Goal: Task Accomplishment & Management: Complete application form

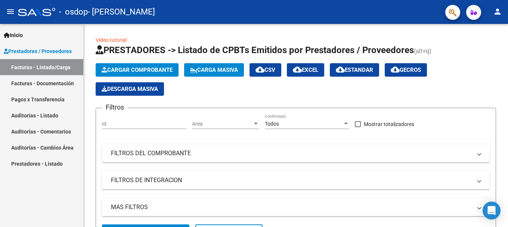
click at [52, 86] on link "Facturas - Documentación" at bounding box center [41, 83] width 83 height 16
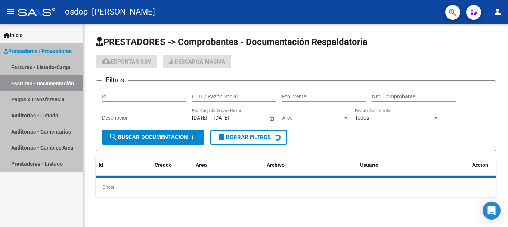
click at [52, 86] on link "Facturas - Documentación" at bounding box center [41, 83] width 83 height 16
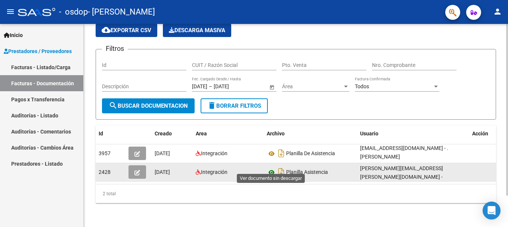
click at [273, 168] on icon at bounding box center [272, 172] width 10 height 9
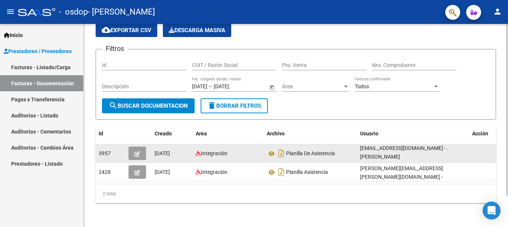
click at [137, 151] on icon "button" at bounding box center [137, 154] width 6 height 6
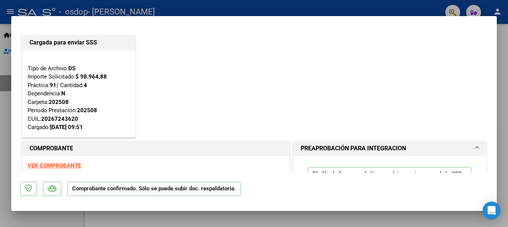
click at [505, 90] on div at bounding box center [254, 113] width 508 height 227
type input "$ 0,00"
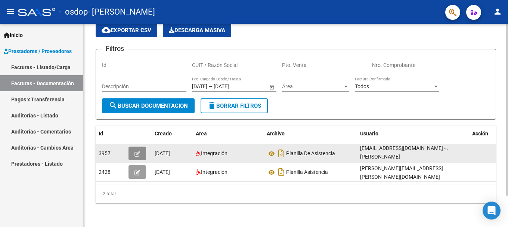
click at [134, 151] on icon "button" at bounding box center [137, 154] width 6 height 6
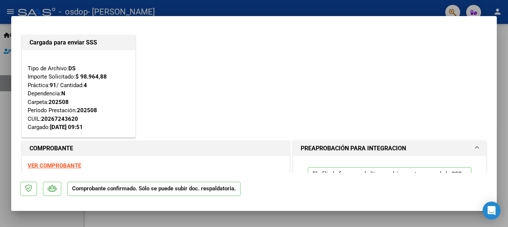
click at [281, 8] on div at bounding box center [254, 113] width 508 height 227
type input "$ 0,00"
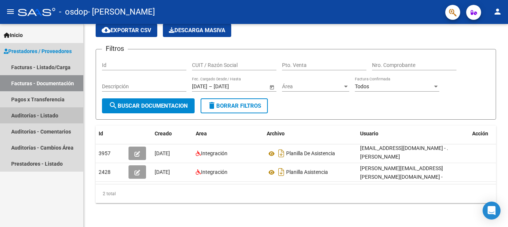
click at [40, 117] on link "Auditorías - Listado" at bounding box center [41, 115] width 83 height 16
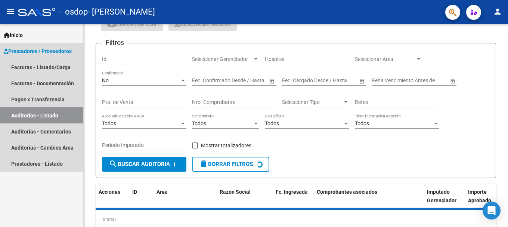
click at [40, 117] on link "Auditorías - Listado" at bounding box center [41, 115] width 83 height 16
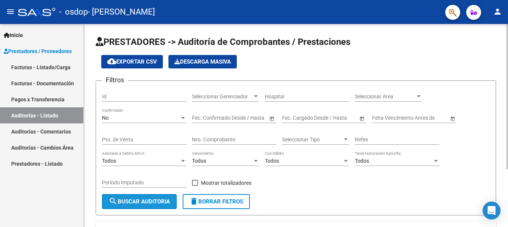
click at [154, 201] on span "search Buscar Auditoria" at bounding box center [139, 201] width 61 height 7
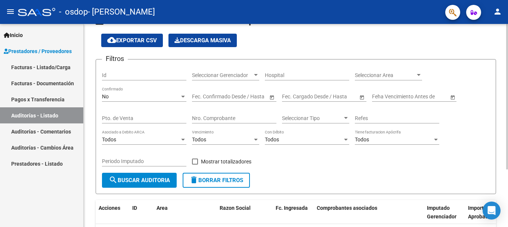
scroll to position [5, 0]
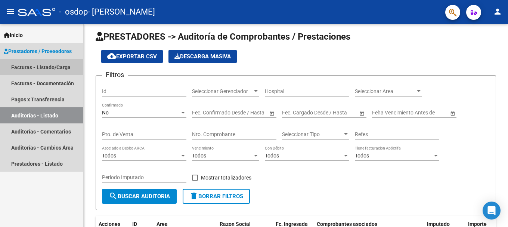
click at [62, 68] on link "Facturas - Listado/Carga" at bounding box center [41, 67] width 83 height 16
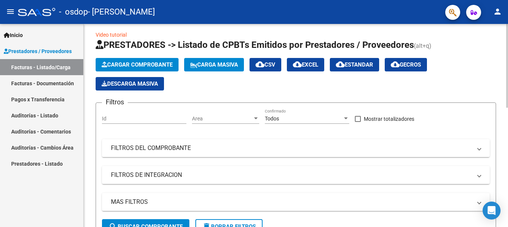
click at [158, 61] on span "Cargar Comprobante" at bounding box center [137, 64] width 71 height 7
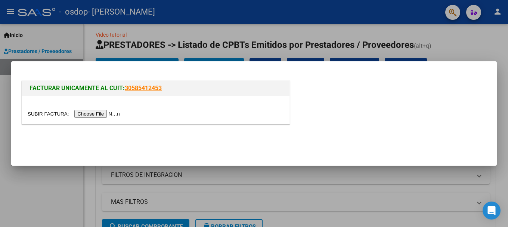
click at [103, 116] on input "file" at bounding box center [75, 114] width 95 height 8
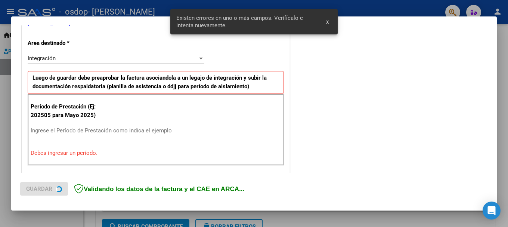
scroll to position [173, 0]
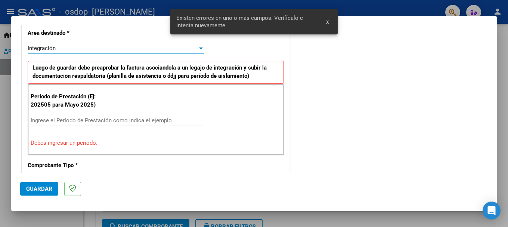
click at [201, 47] on div at bounding box center [201, 48] width 4 height 2
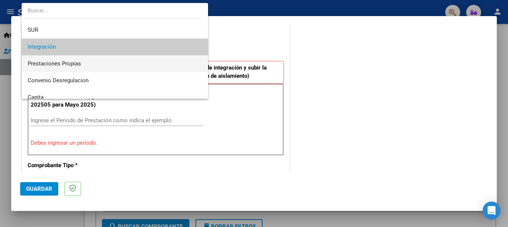
scroll to position [18, 0]
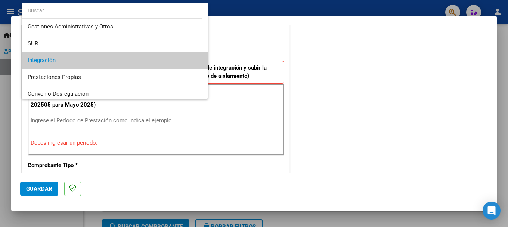
click at [180, 56] on span "Integración" at bounding box center [115, 60] width 174 height 17
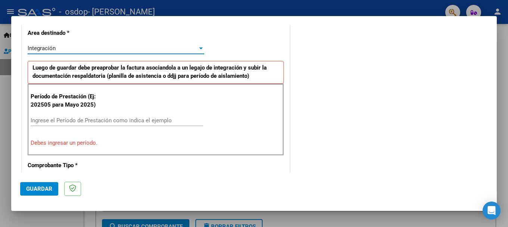
click at [184, 121] on input "Ingrese el Período de Prestación como indica el ejemplo" at bounding box center [117, 120] width 173 height 7
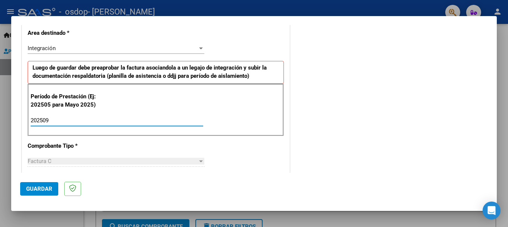
type input "202509"
click at [189, 163] on div "Factura C" at bounding box center [113, 161] width 170 height 7
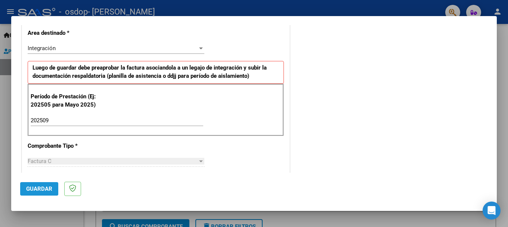
click at [45, 188] on span "Guardar" at bounding box center [39, 188] width 26 height 7
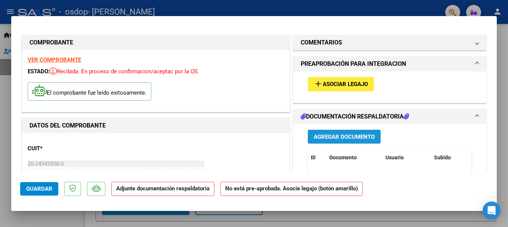
click at [360, 140] on button "Agregar Documento" at bounding box center [344, 137] width 73 height 14
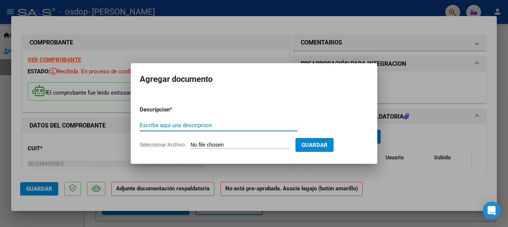
click at [408, 87] on div at bounding box center [254, 113] width 508 height 227
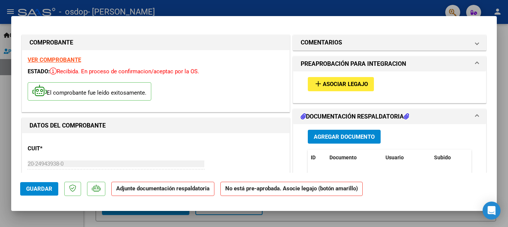
click at [359, 134] on span "Agregar Documento" at bounding box center [344, 136] width 61 height 7
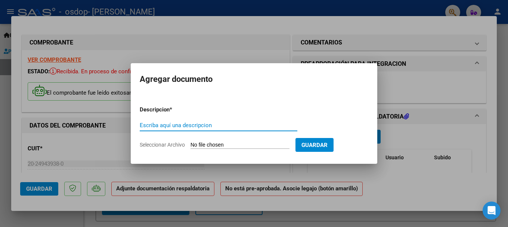
click at [209, 142] on input "Seleccionar Archivo" at bounding box center [240, 145] width 99 height 7
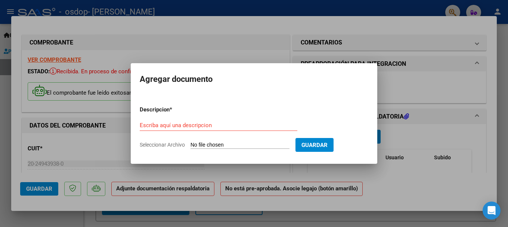
type input "C:\fakepath\img807.pdf"
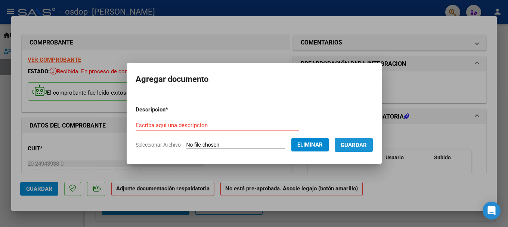
click at [359, 146] on span "Guardar" at bounding box center [354, 145] width 26 height 7
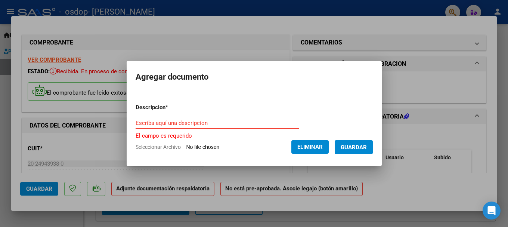
click at [220, 124] on input "Escriba aquí una descripcion" at bounding box center [218, 123] width 164 height 7
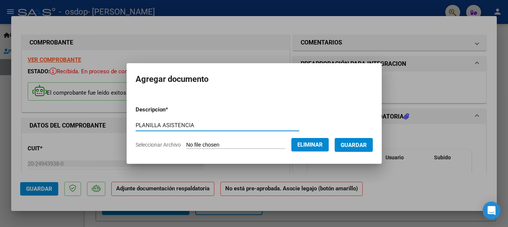
type input "PLANILLA ASISTENCIA"
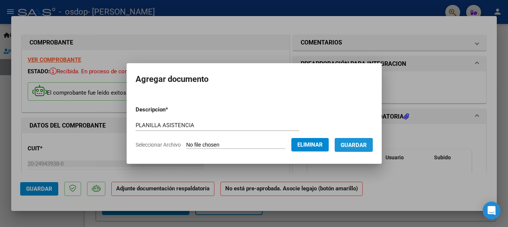
click at [349, 145] on span "Guardar" at bounding box center [354, 145] width 26 height 7
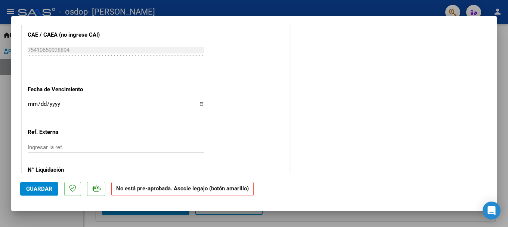
scroll to position [486, 0]
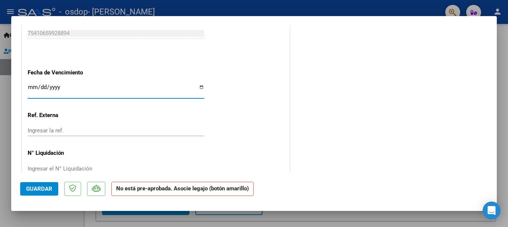
click at [201, 87] on input "Ingresar la fecha" at bounding box center [116, 90] width 177 height 12
click at [199, 85] on input "Ingresar la fecha" at bounding box center [116, 90] width 177 height 12
type input "[DATE]"
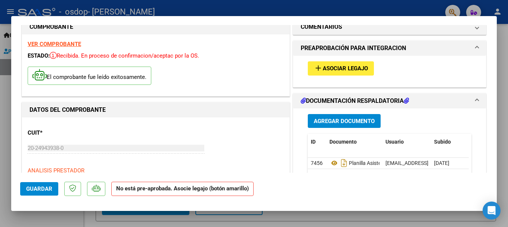
scroll to position [0, 0]
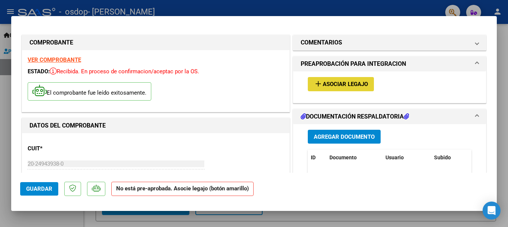
click at [341, 83] on span "Asociar Legajo" at bounding box center [345, 84] width 45 height 7
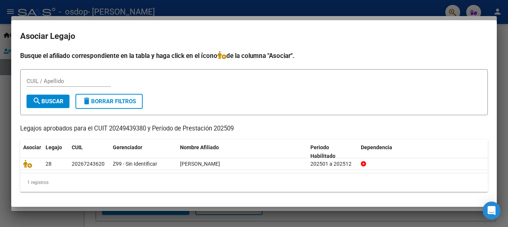
click at [306, 71] on form "CUIL / Apellido search Buscar delete Borrar Filtros" at bounding box center [254, 92] width 468 height 46
click at [462, 212] on div at bounding box center [254, 113] width 508 height 227
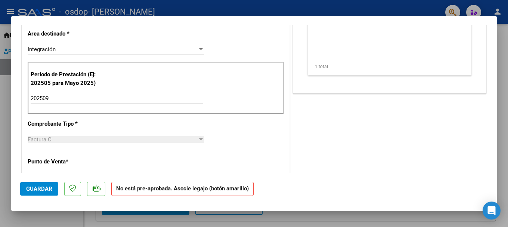
scroll to position [187, 0]
click at [47, 189] on span "Guardar" at bounding box center [39, 188] width 26 height 7
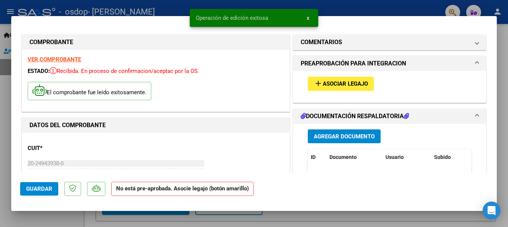
scroll to position [0, 0]
click at [308, 21] on button "x" at bounding box center [308, 17] width 15 height 13
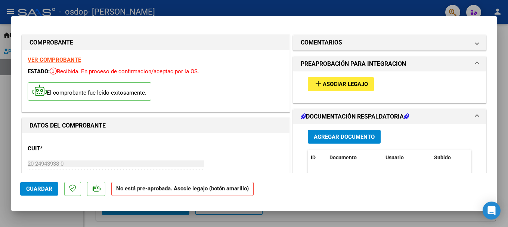
click at [508, 166] on div at bounding box center [254, 113] width 508 height 227
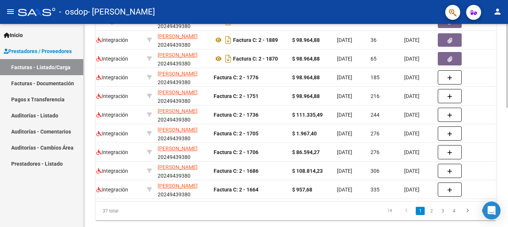
scroll to position [229, 0]
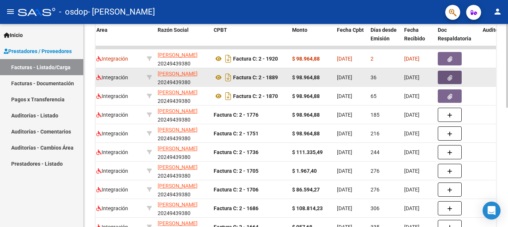
click at [447, 79] on button "button" at bounding box center [450, 77] width 24 height 13
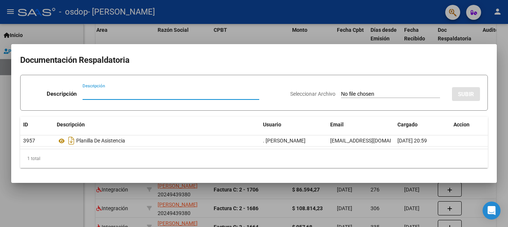
click at [289, 38] on div at bounding box center [254, 113] width 508 height 227
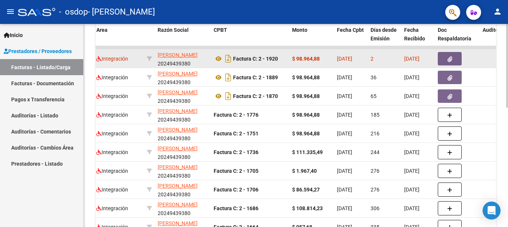
click at [449, 57] on icon "button" at bounding box center [449, 59] width 5 height 6
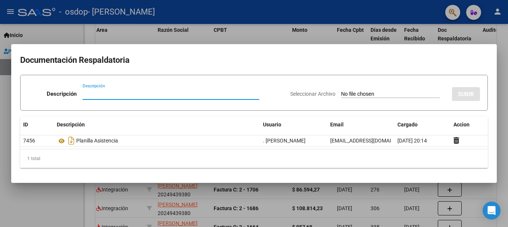
click at [63, 34] on div at bounding box center [254, 113] width 508 height 227
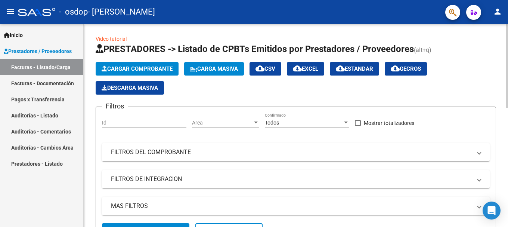
scroll to position [0, 0]
